Goal: Find contact information: Find contact information

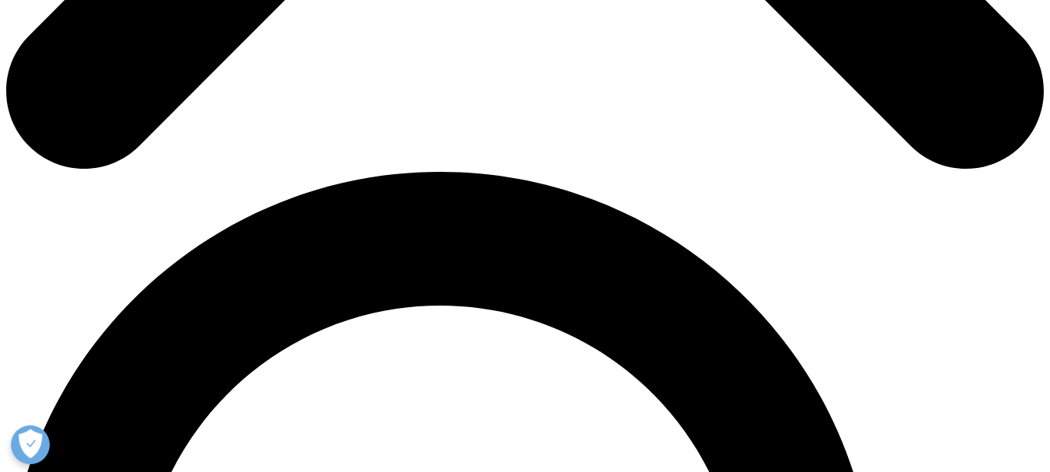
scroll to position [814, 0]
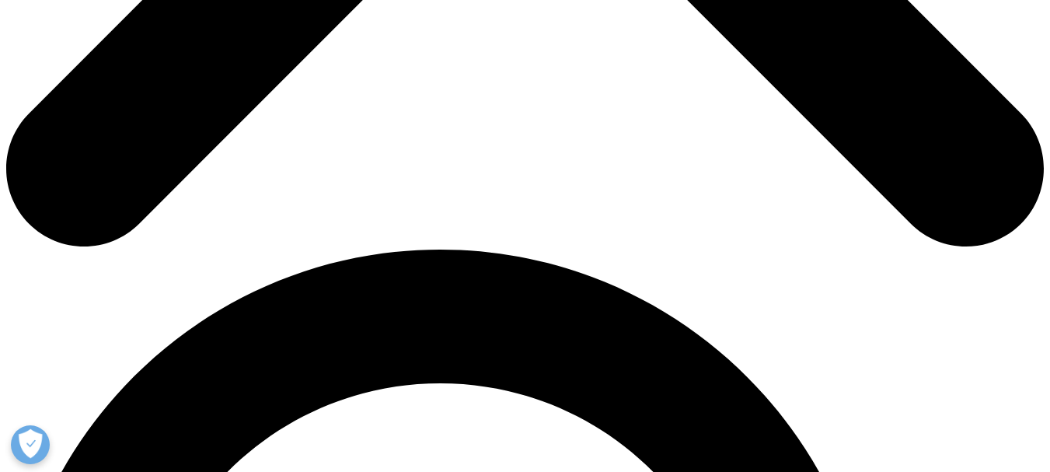
drag, startPoint x: 99, startPoint y: 132, endPoint x: 413, endPoint y: 124, distance: 314.1
drag, startPoint x: 394, startPoint y: 118, endPoint x: 309, endPoint y: 302, distance: 202.4
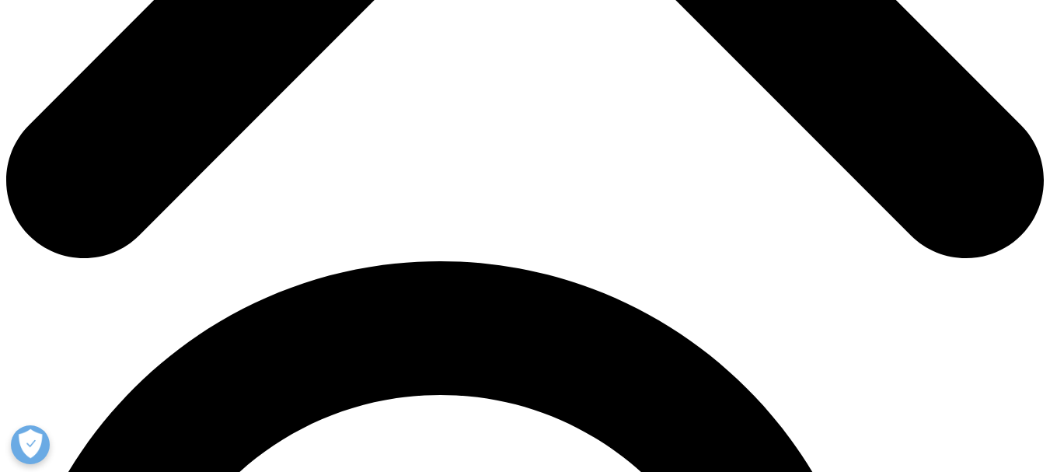
drag, startPoint x: 406, startPoint y: 141, endPoint x: 330, endPoint y: 156, distance: 76.8
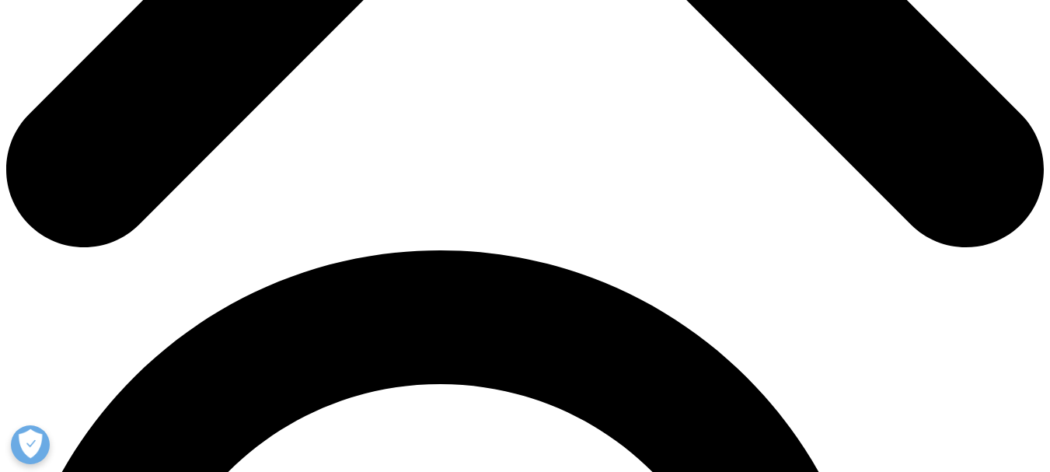
scroll to position [814, 0]
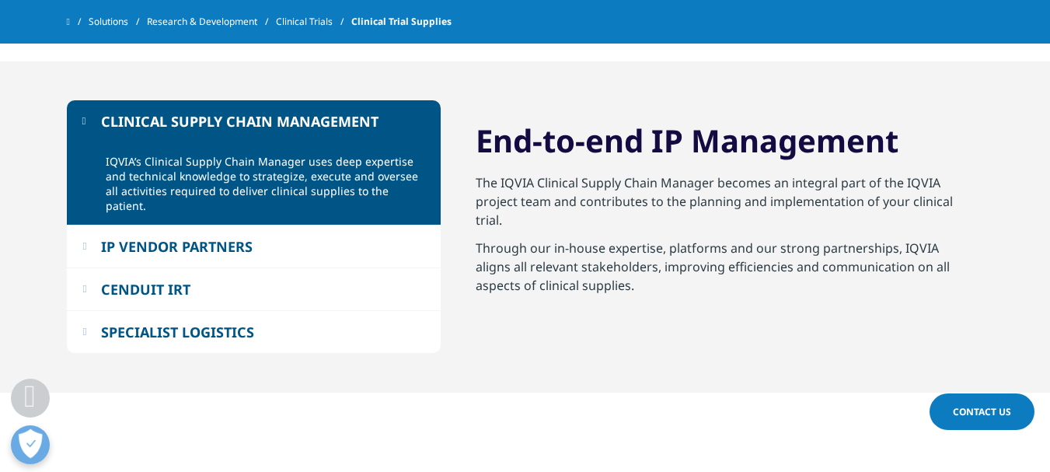
drag, startPoint x: 102, startPoint y: 117, endPoint x: 461, endPoint y: 109, distance: 359.1
click at [461, 114] on div "CLINICAL SUPPLY CHAIN MANAGEMENT IQVIA’s Clinical Supply Chain Manager uses dee…" at bounding box center [525, 226] width 917 height 331
click at [458, 83] on div "CLINICAL SUPPLY CHAIN MANAGEMENT IQVIA’s Clinical Supply Chain Manager uses dee…" at bounding box center [525, 226] width 917 height 331
click at [303, 134] on button "CLINICAL SUPPLY CHAIN MANAGEMENT" at bounding box center [254, 121] width 374 height 42
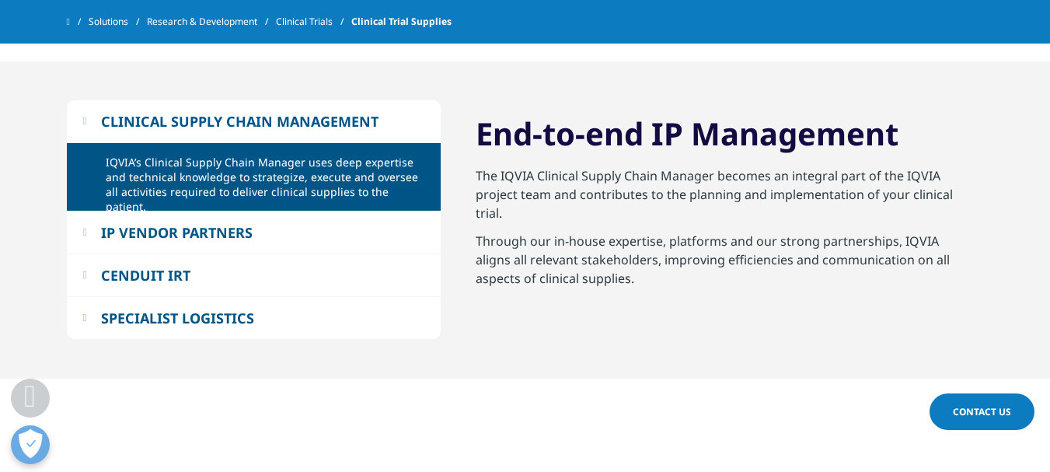
scroll to position [802, 0]
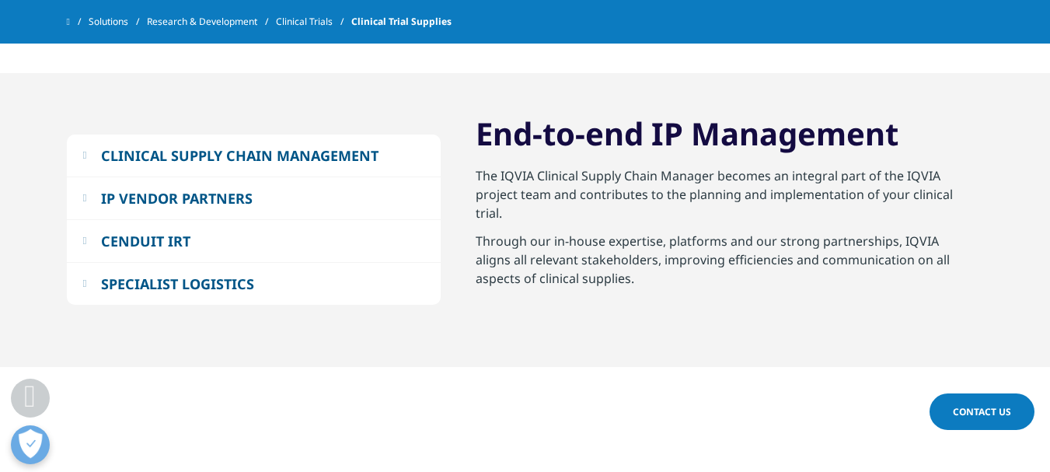
click at [303, 134] on div "CLINICAL SUPPLY CHAIN MANAGEMENT IQVIA’s Clinical Supply Chain Manager uses dee…" at bounding box center [525, 220] width 917 height 294
click at [99, 152] on button "CLINICAL SUPPLY CHAIN MANAGEMENT" at bounding box center [254, 155] width 374 height 42
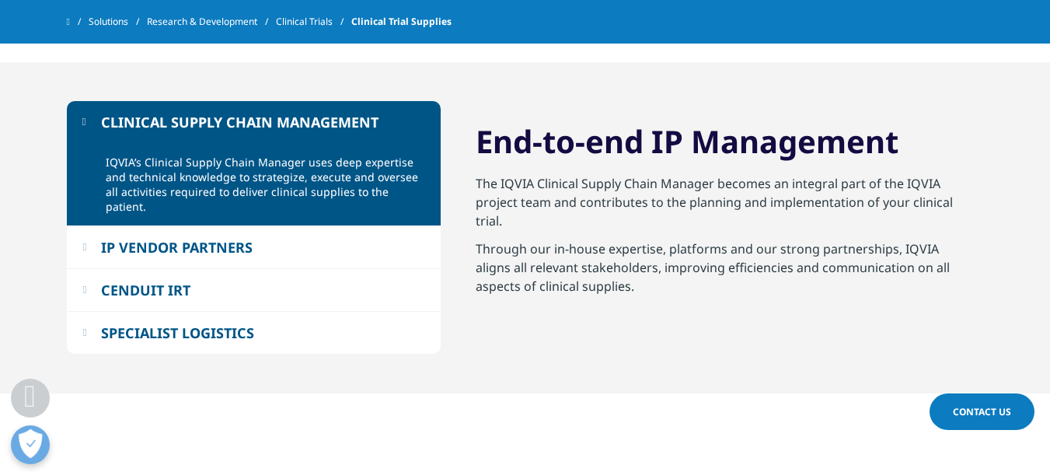
scroll to position [814, 0]
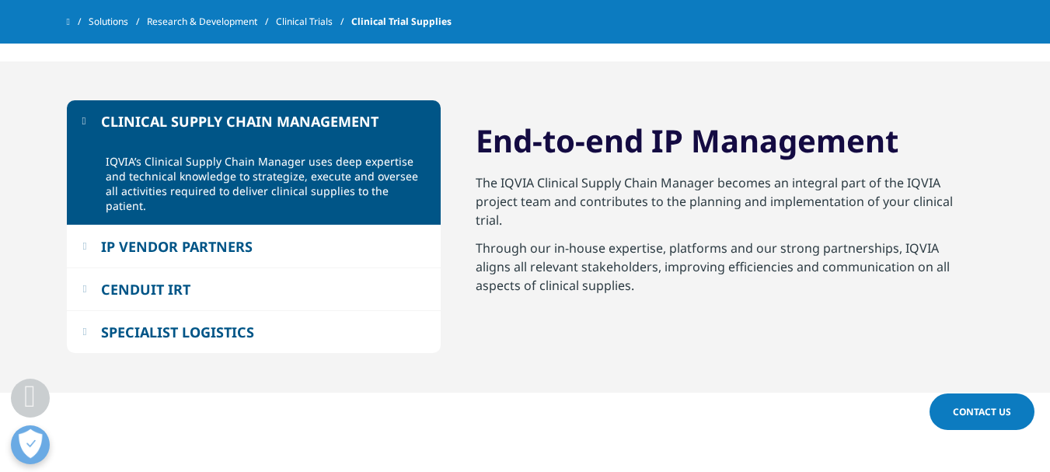
drag, startPoint x: 103, startPoint y: 119, endPoint x: 334, endPoint y: 130, distance: 231.1
click at [333, 130] on button "CLINICAL SUPPLY CHAIN MANAGEMENT" at bounding box center [254, 121] width 374 height 42
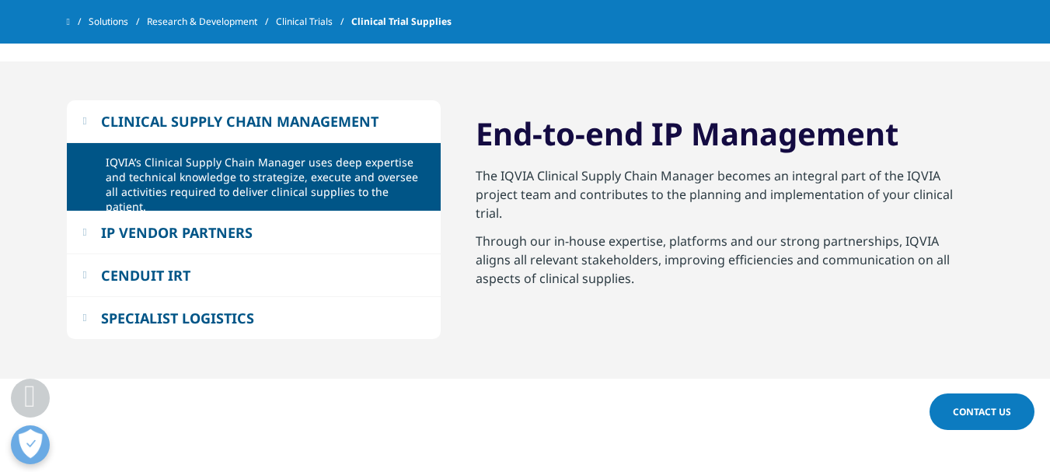
scroll to position [802, 0]
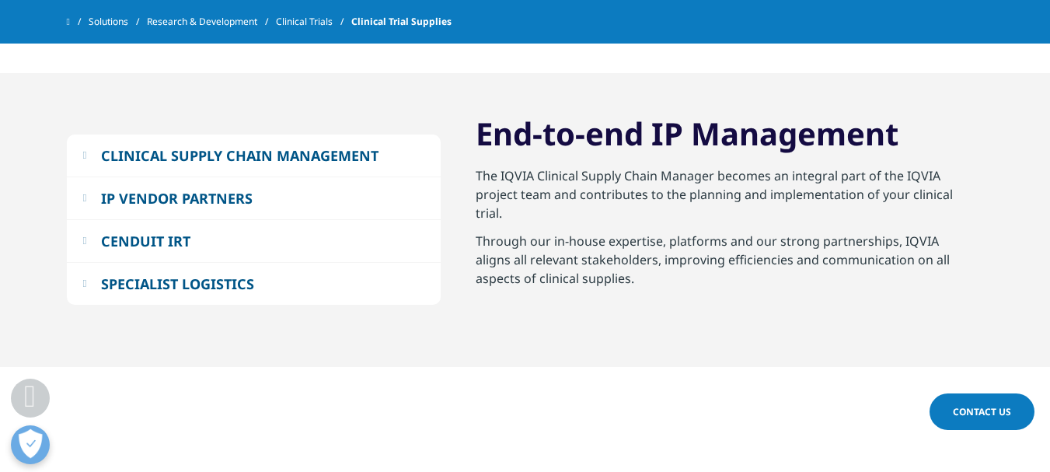
drag, startPoint x: 392, startPoint y: 146, endPoint x: 345, endPoint y: 106, distance: 62.3
click at [287, 142] on button "CLINICAL SUPPLY CHAIN MANAGEMENT" at bounding box center [254, 155] width 374 height 42
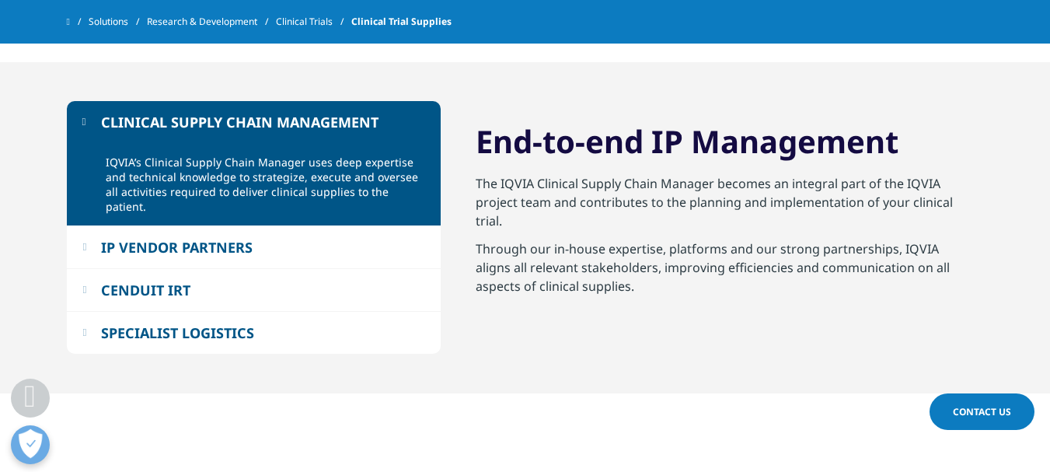
scroll to position [814, 0]
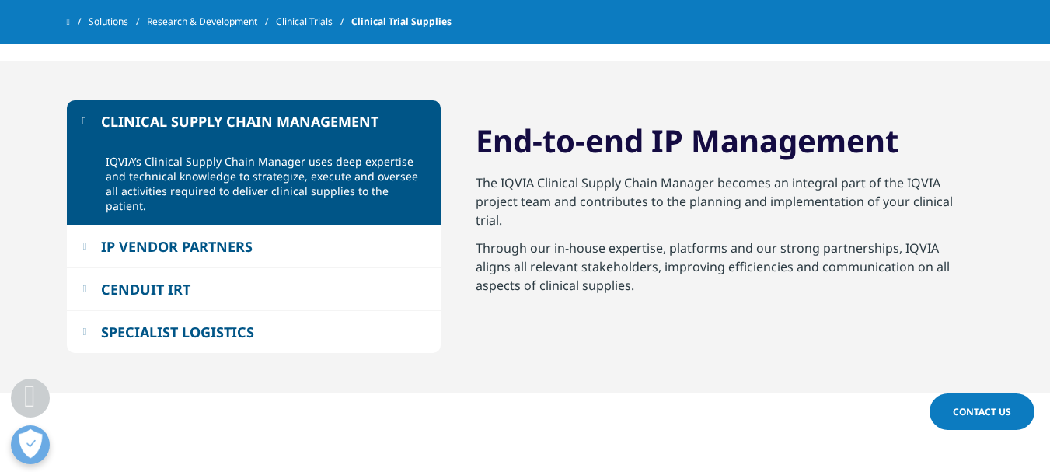
drag, startPoint x: 393, startPoint y: 119, endPoint x: 204, endPoint y: 117, distance: 189.6
click at [204, 117] on button "CLINICAL SUPPLY CHAIN MANAGEMENT" at bounding box center [254, 121] width 374 height 42
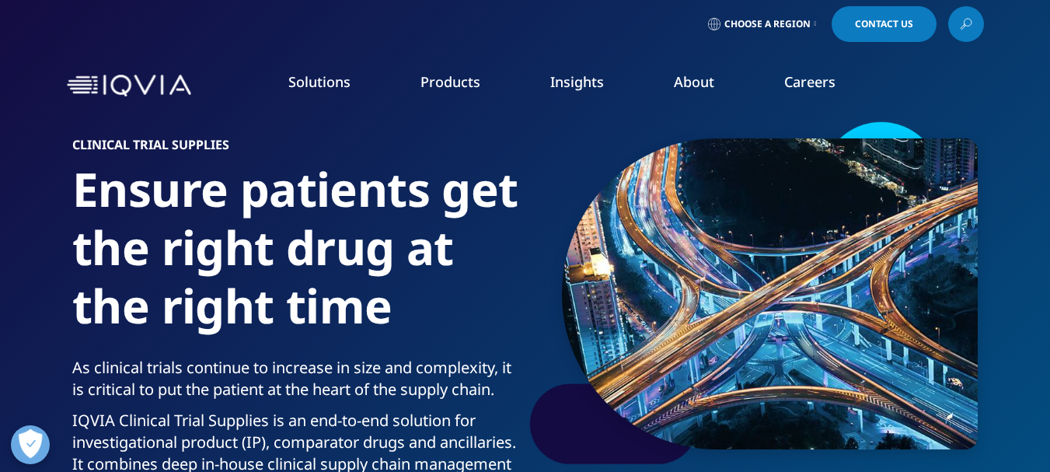
scroll to position [0, 0]
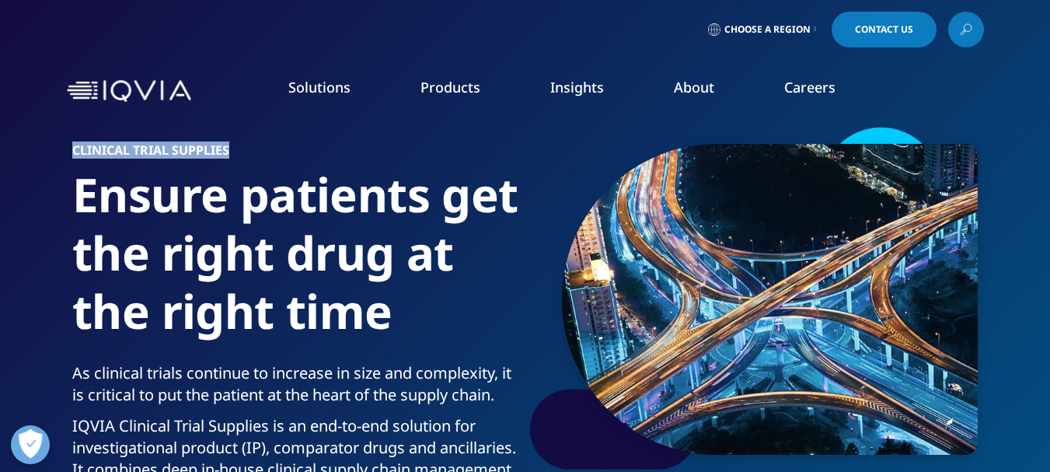
drag, startPoint x: 58, startPoint y: 141, endPoint x: 268, endPoint y: 140, distance: 209.8
click at [268, 140] on section "Clinical Trial Supplies Ensure patients get the right drug at the right time As…" at bounding box center [525, 330] width 1050 height 661
copy h6 "Clinical Trial Supplies"
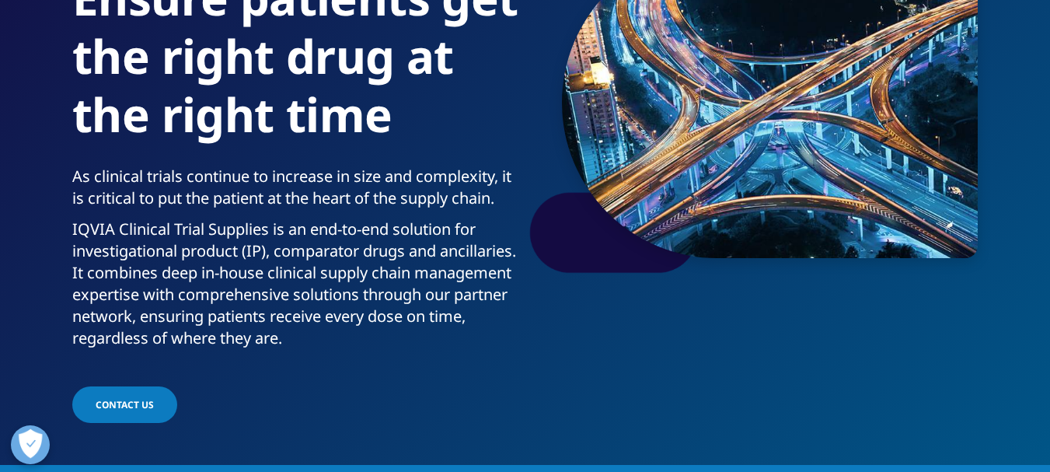
scroll to position [187, 0]
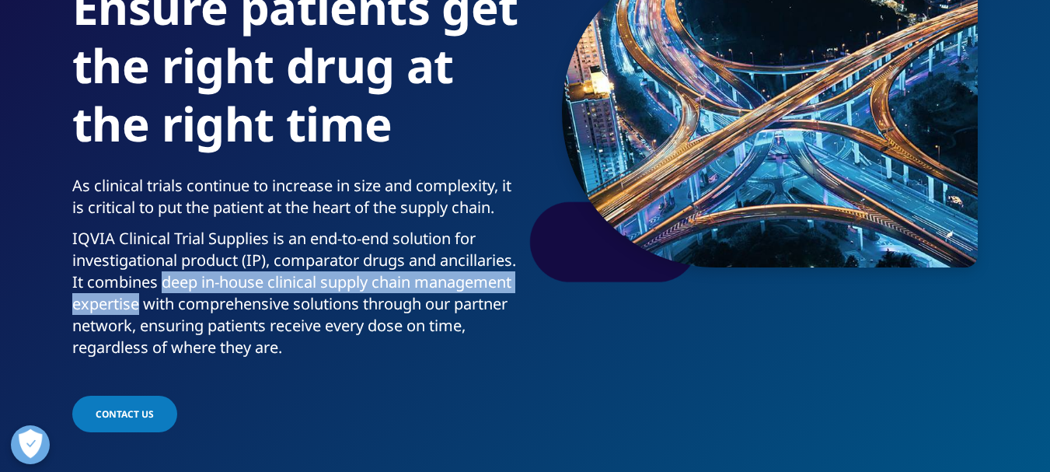
drag, startPoint x: 246, startPoint y: 279, endPoint x: 242, endPoint y: 312, distance: 32.9
click at [242, 312] on p "IQVIA Clinical Trial Supplies is an end-to-end solution for investigational pro…" at bounding box center [295, 298] width 447 height 140
copy p "deep in-house clinical supply chain management expertise"
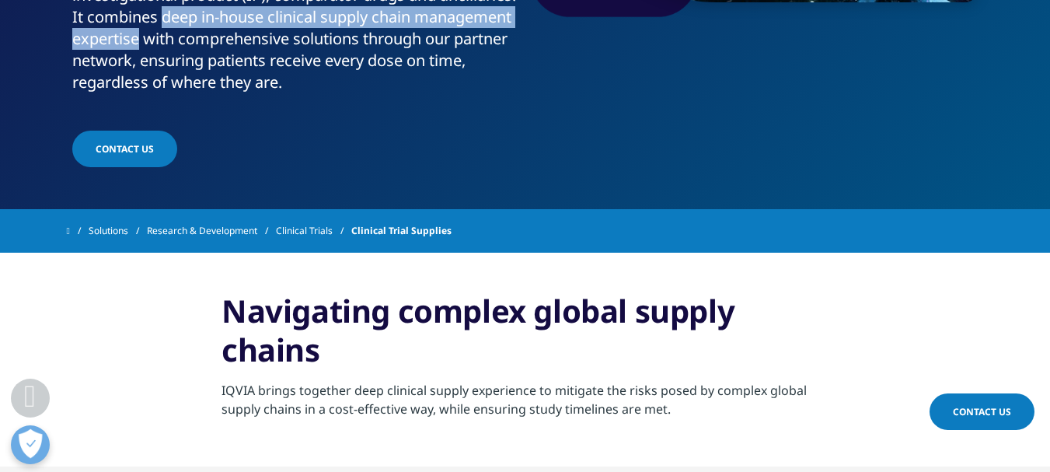
scroll to position [498, 0]
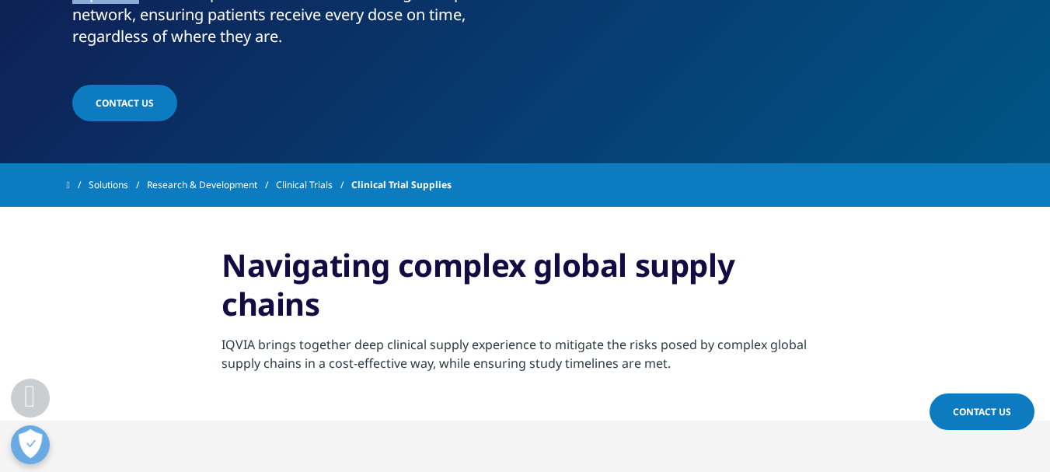
click at [155, 102] on link "Contact us" at bounding box center [124, 103] width 105 height 37
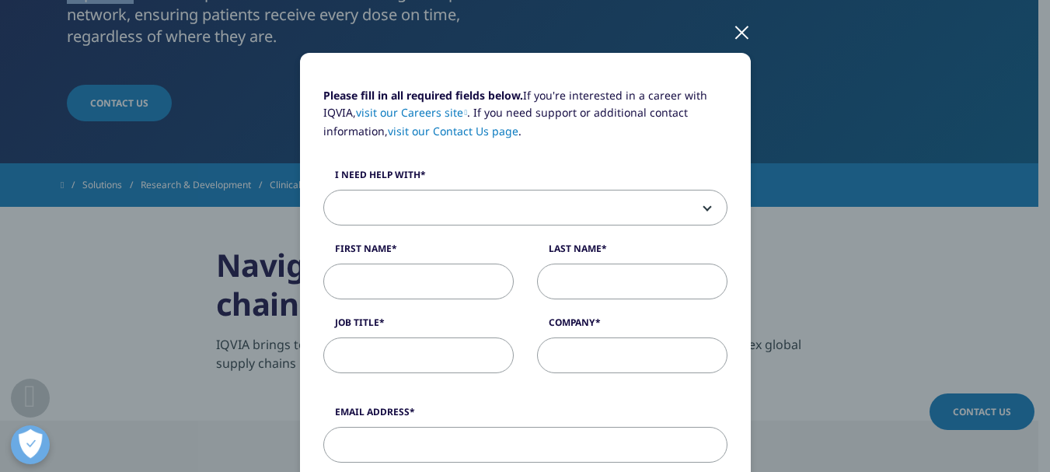
scroll to position [0, 0]
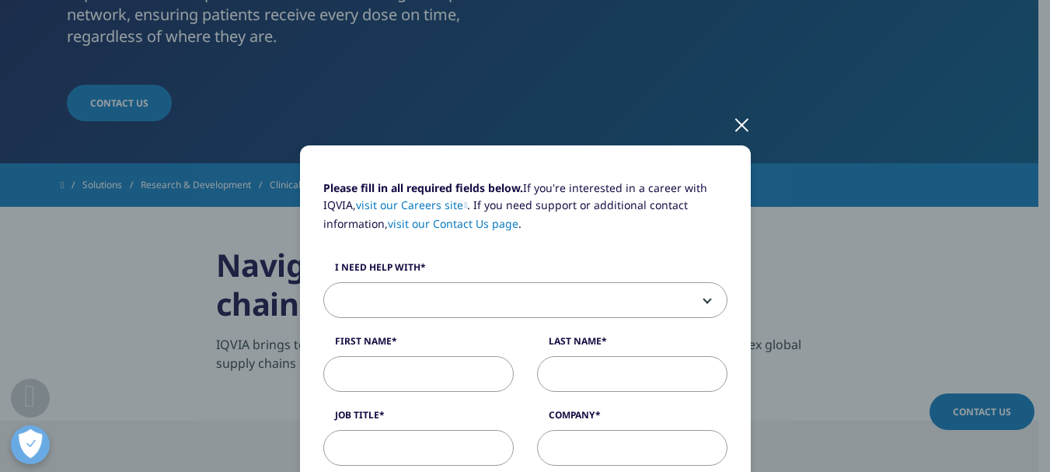
click at [733, 123] on div at bounding box center [742, 124] width 18 height 43
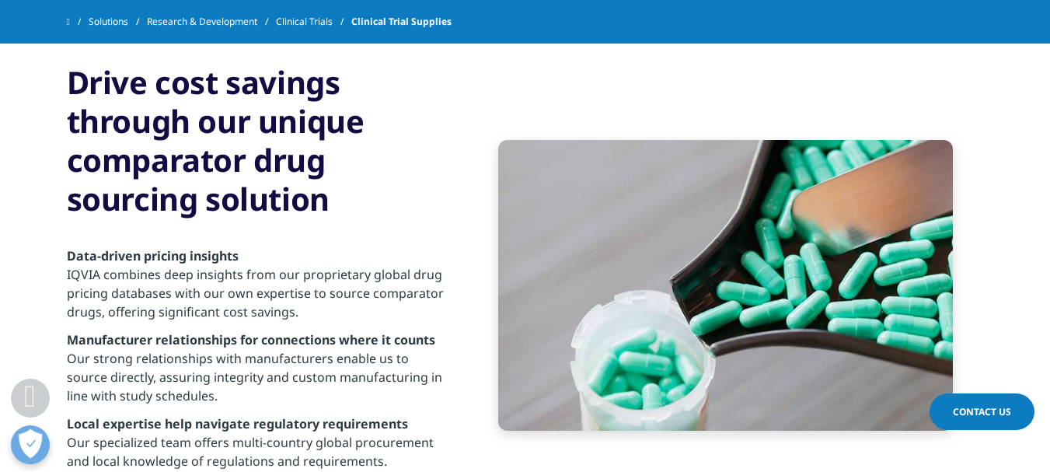
scroll to position [2021, 0]
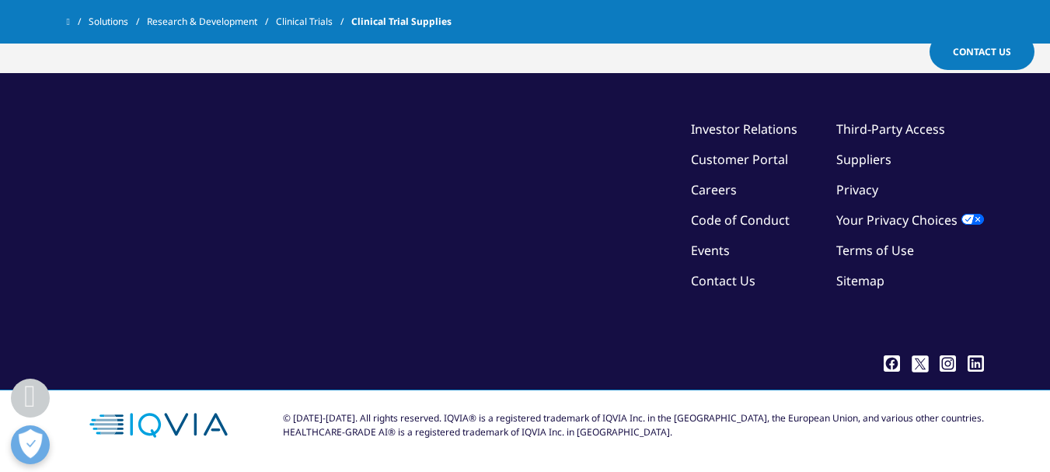
click at [708, 278] on link "Contact Us" at bounding box center [723, 280] width 65 height 17
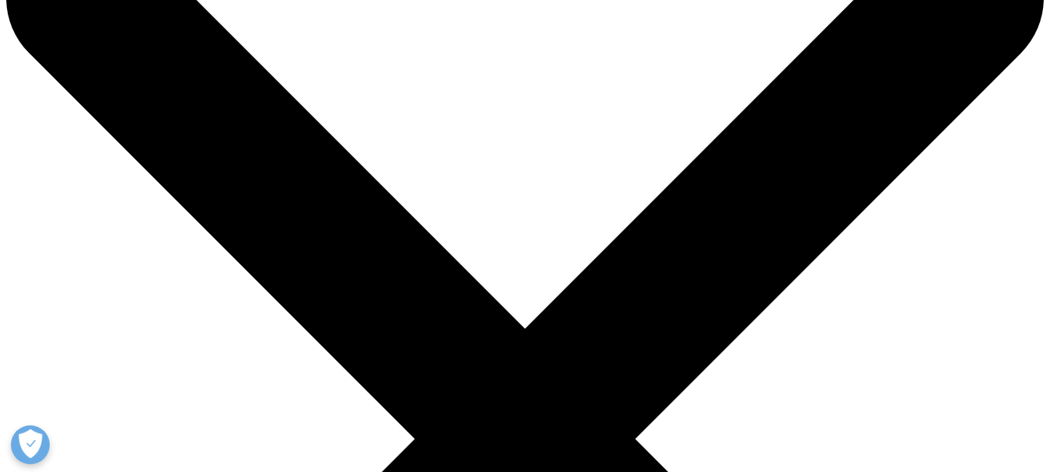
scroll to position [233, 0]
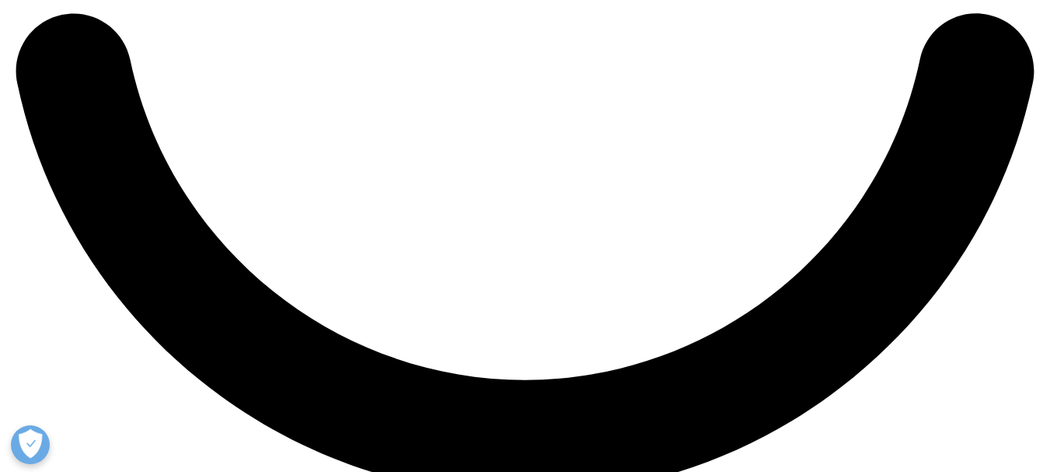
scroll to position [2765, 0]
